Goal: Navigation & Orientation: Find specific page/section

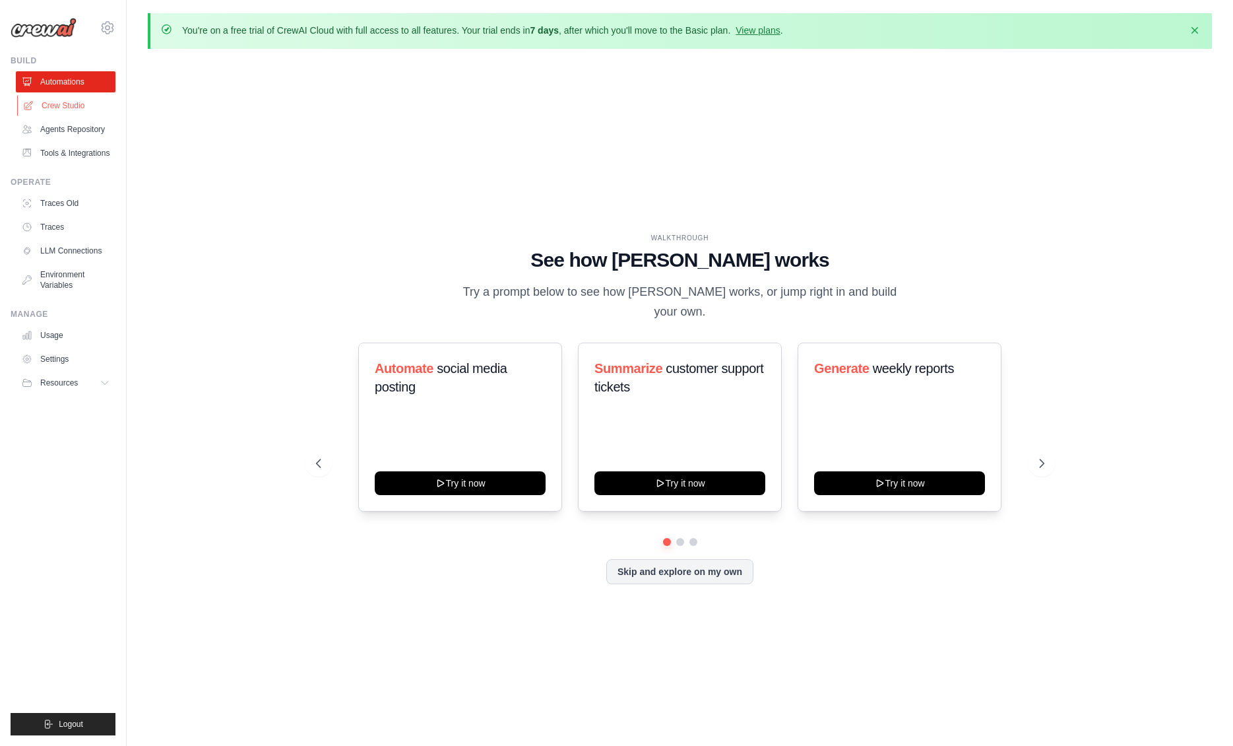
click at [79, 108] on link "Crew Studio" at bounding box center [67, 105] width 100 height 21
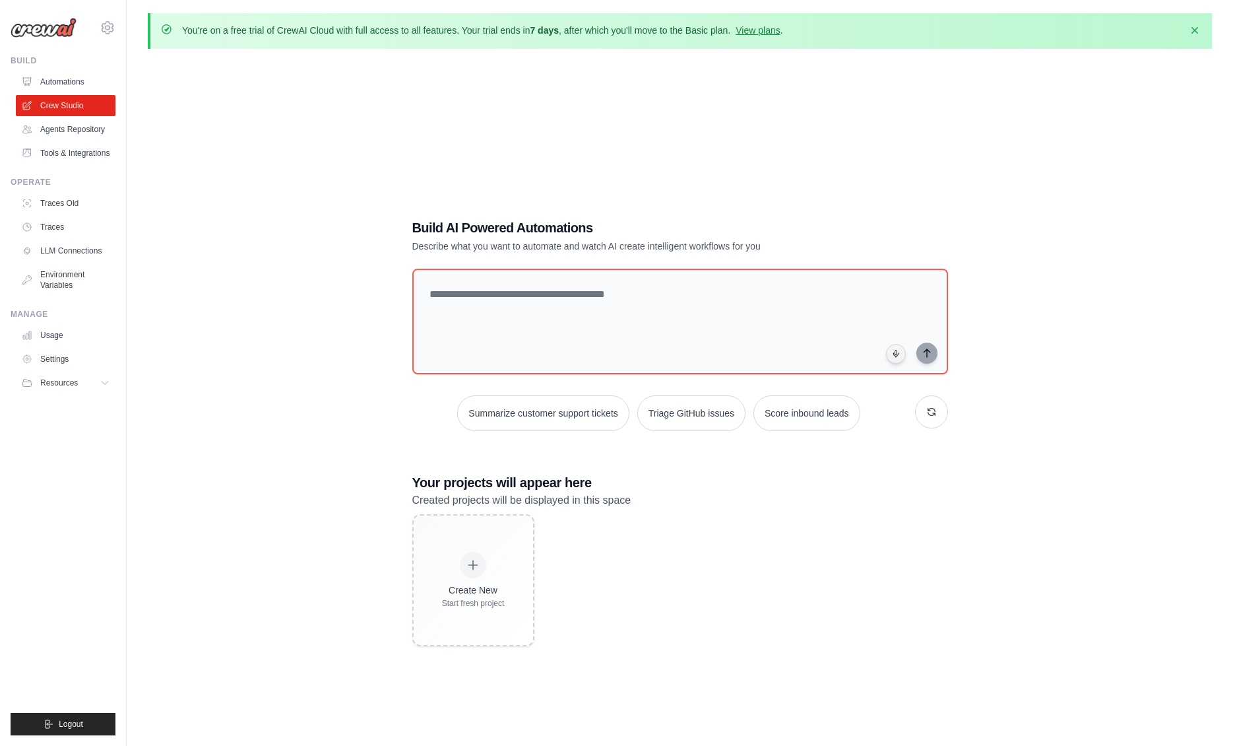
click at [907, 55] on div "You're on a free trial of CrewAI Cloud with full access to all features. Your t…" at bounding box center [680, 409] width 1106 height 792
